Goal: Task Accomplishment & Management: Manage account settings

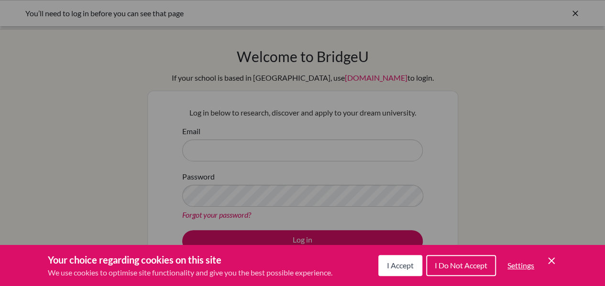
click at [410, 264] on span "I Accept" at bounding box center [400, 265] width 27 height 9
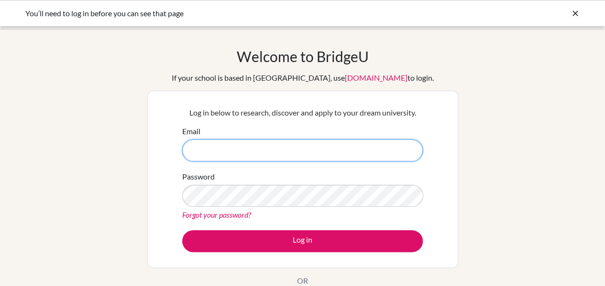
click at [295, 149] on input "Email" at bounding box center [302, 151] width 241 height 22
type input "[EMAIL_ADDRESS][PERSON_NAME][DOMAIN_NAME]"
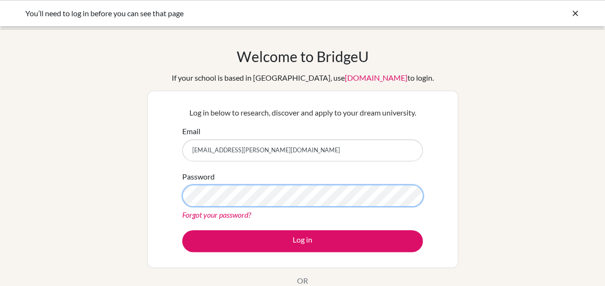
click at [182, 231] on button "Log in" at bounding box center [302, 242] width 241 height 22
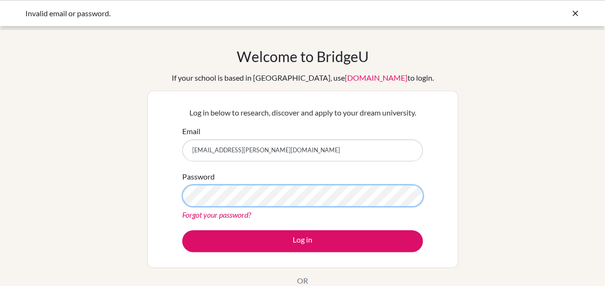
click at [182, 231] on button "Log in" at bounding box center [302, 242] width 241 height 22
